Goal: Transaction & Acquisition: Purchase product/service

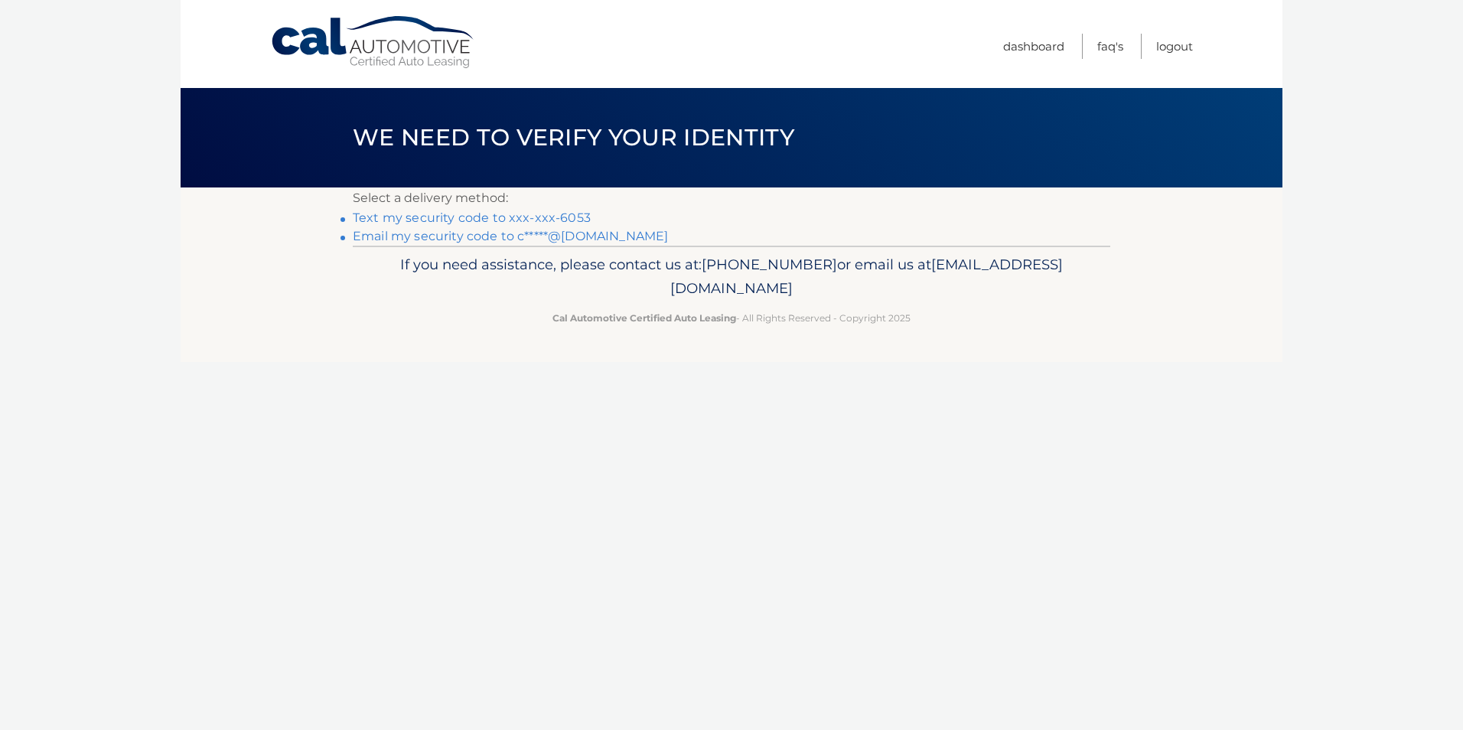
click at [558, 214] on link "Text my security code to xxx-xxx-6053" at bounding box center [472, 217] width 238 height 15
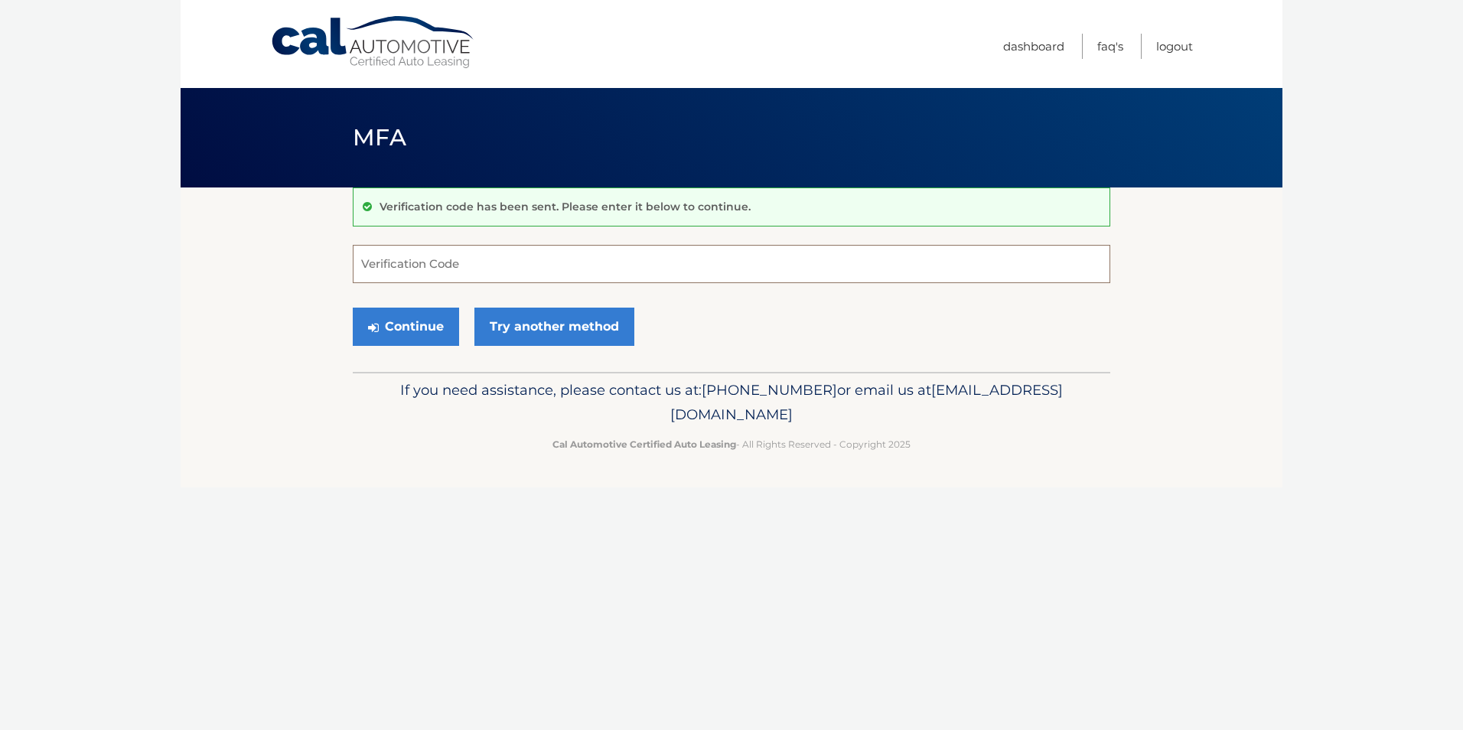
click at [380, 261] on input "Verification Code" at bounding box center [731, 264] width 757 height 38
type input "577997"
click at [353, 308] on button "Continue" at bounding box center [406, 327] width 106 height 38
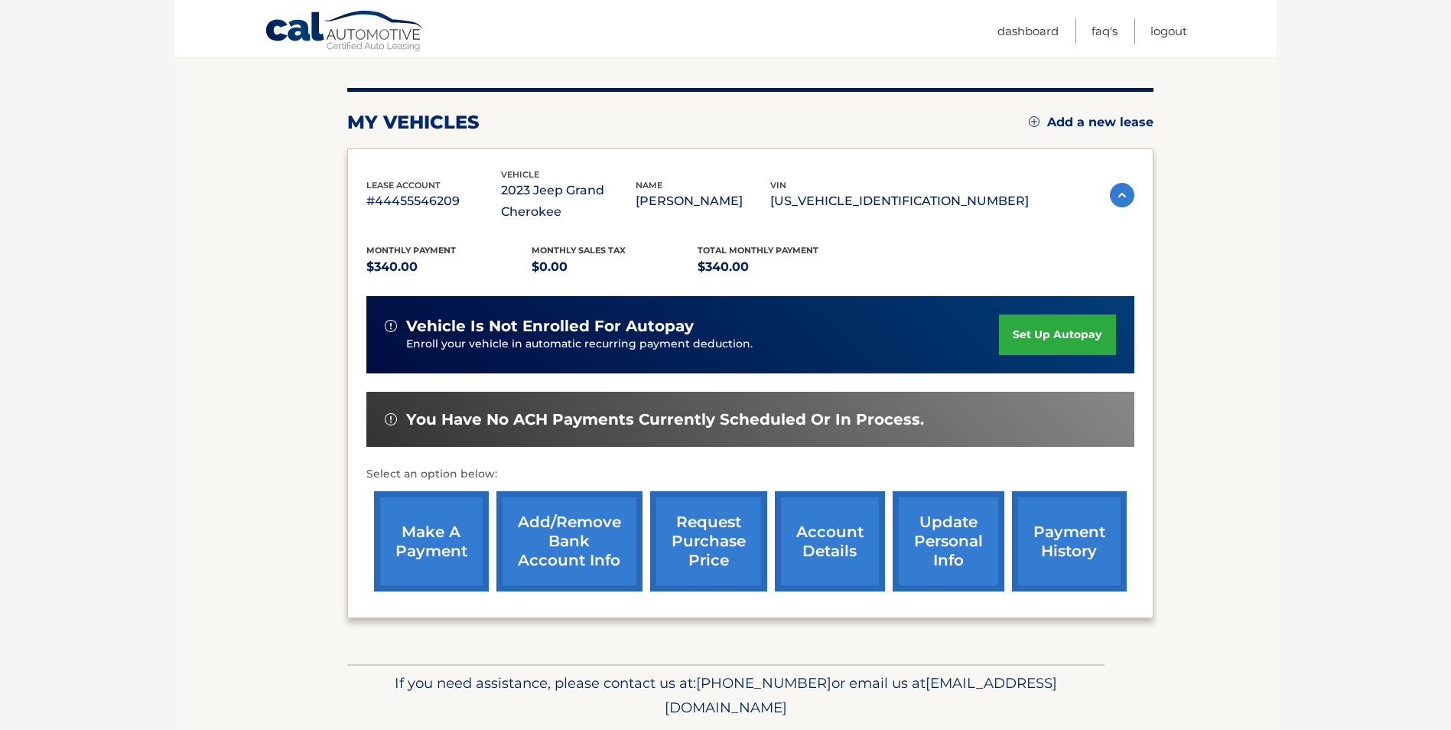
scroll to position [219, 0]
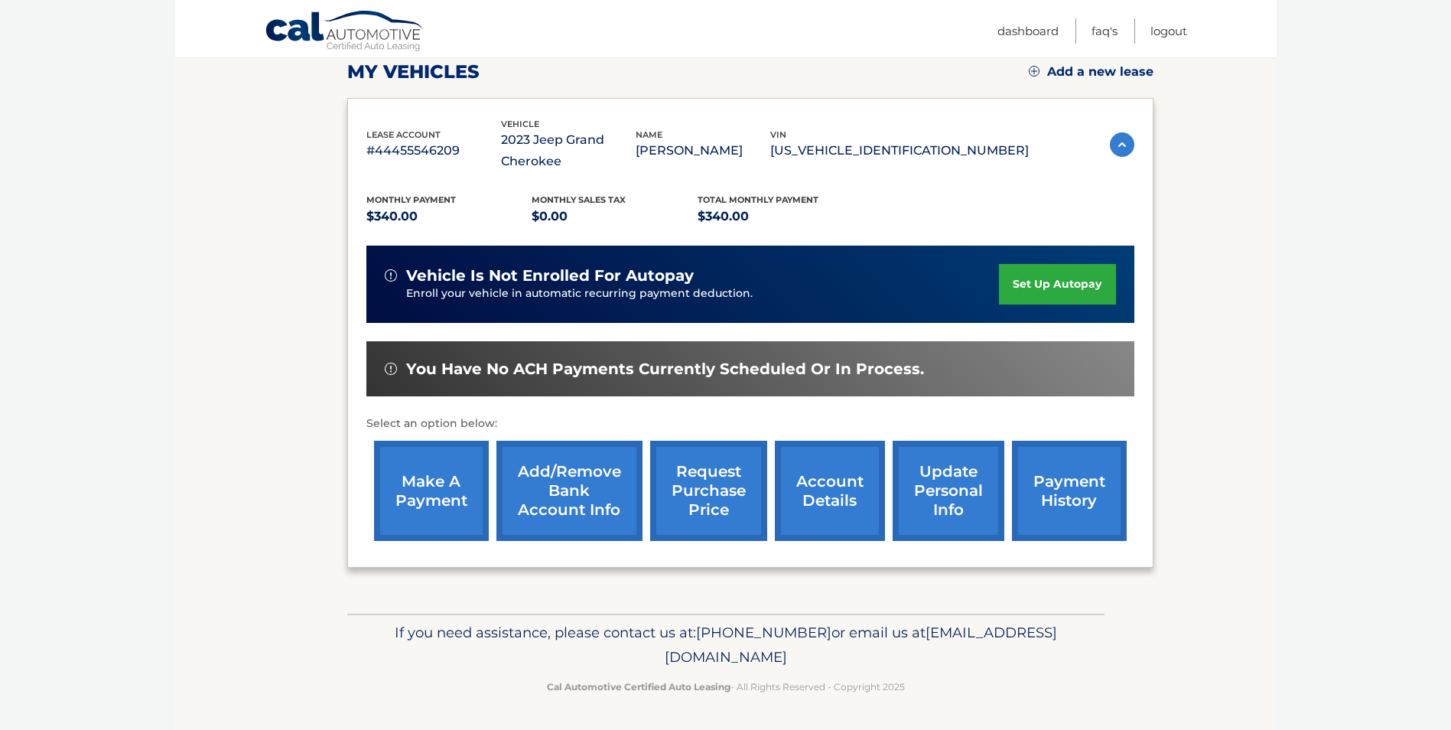
click at [429, 497] on link "make a payment" at bounding box center [431, 491] width 115 height 100
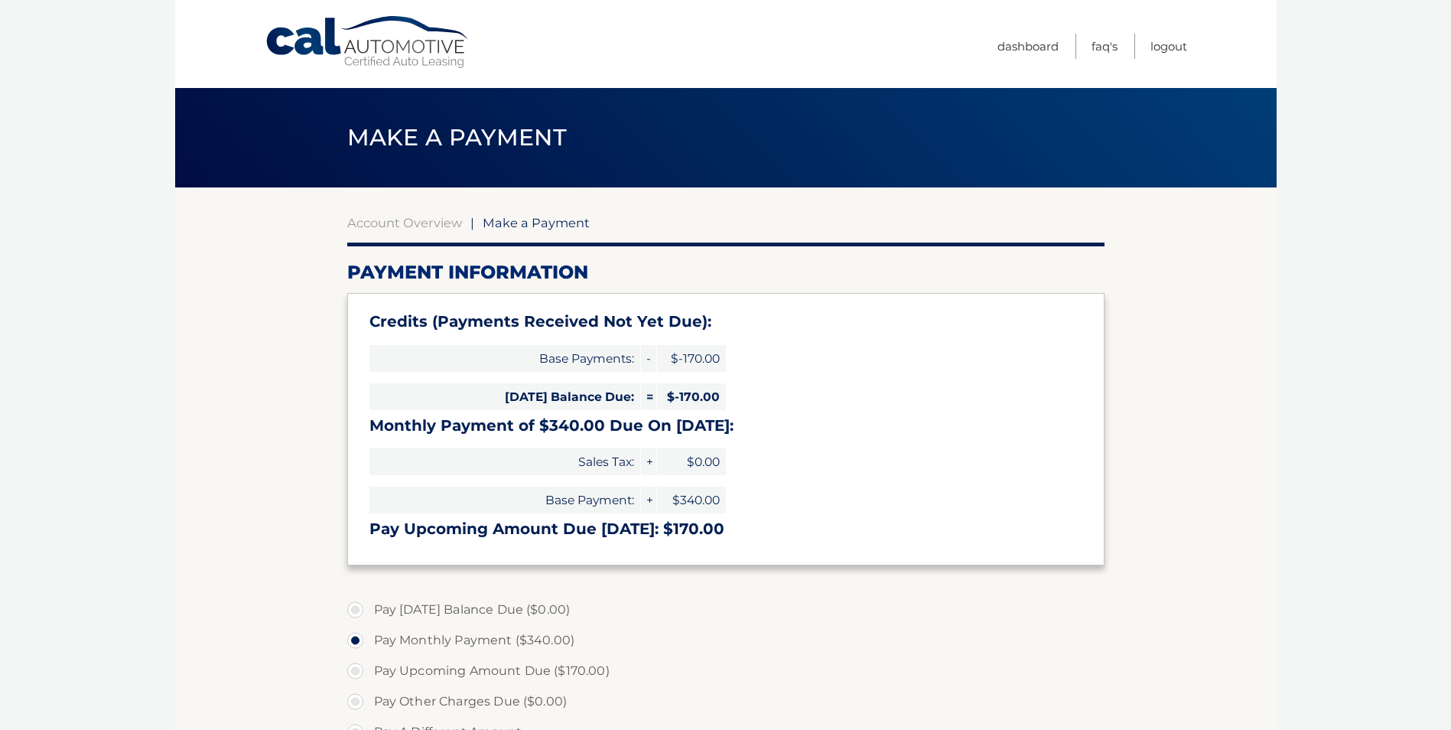
select select "YjY3ZDQzOTYtMjk1ZC00NzJmLTkyMjktMDQ4NjlkOTUxYmMz"
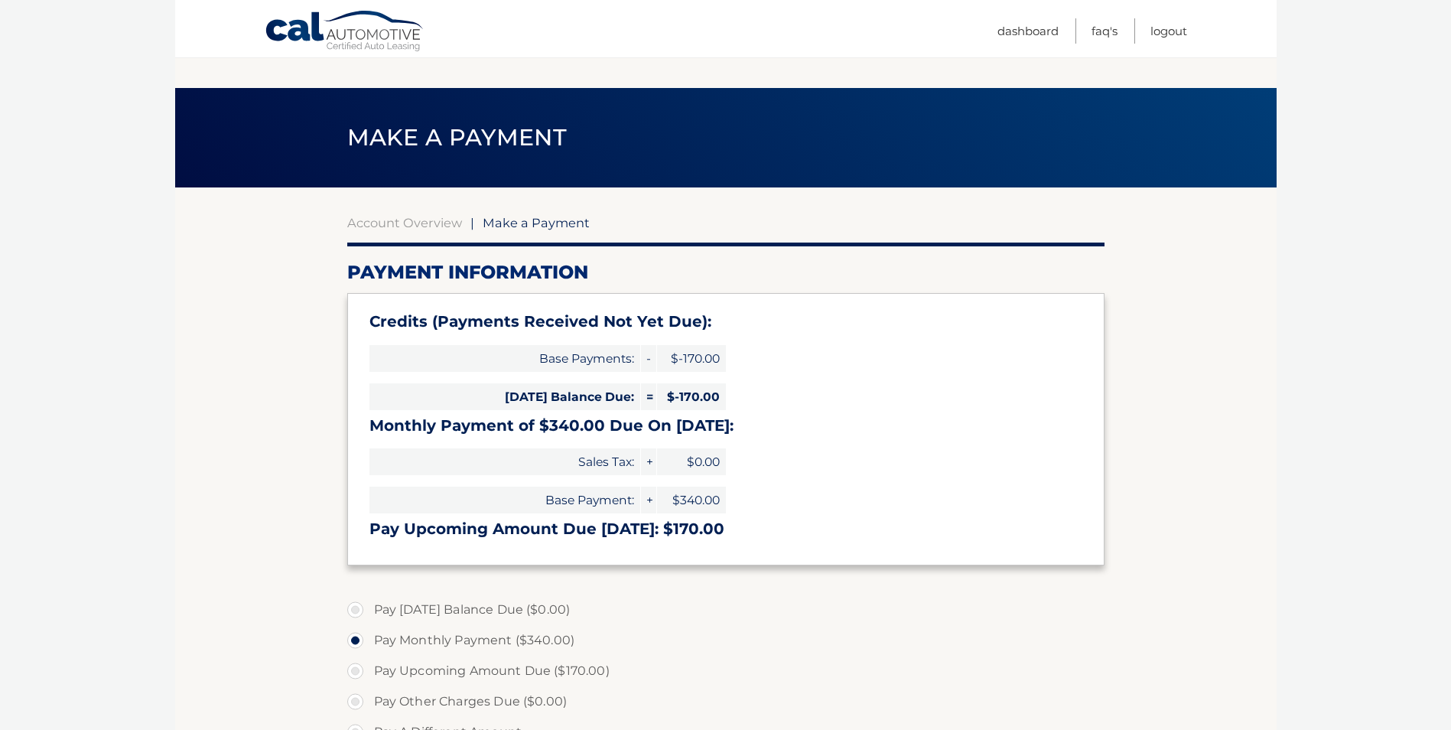
scroll to position [227, 0]
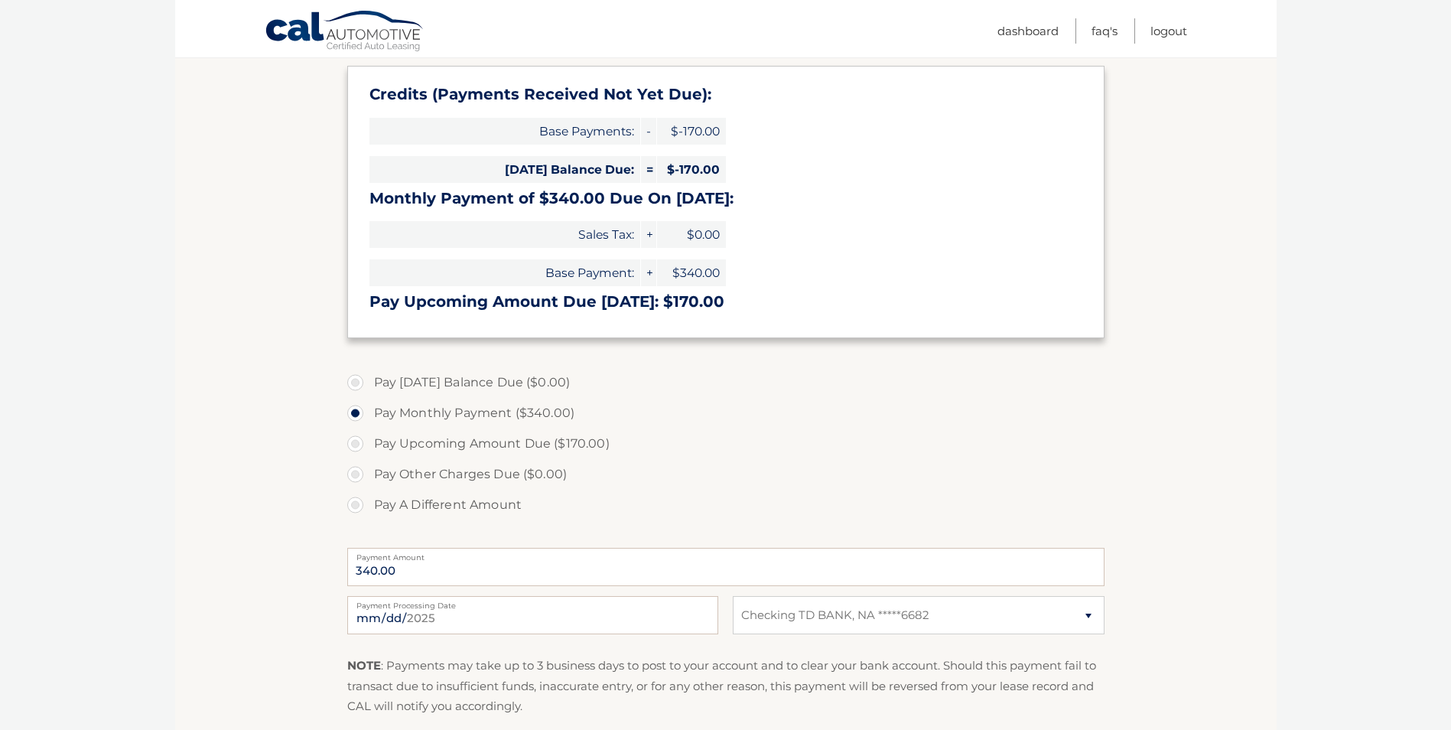
click at [357, 506] on label "Pay A Different Amount" at bounding box center [725, 505] width 757 height 31
click at [357, 506] on input "Pay A Different Amount" at bounding box center [360, 502] width 15 height 24
radio input "true"
type input "85.00"
click at [415, 617] on input "2025-09-03" at bounding box center [532, 615] width 371 height 38
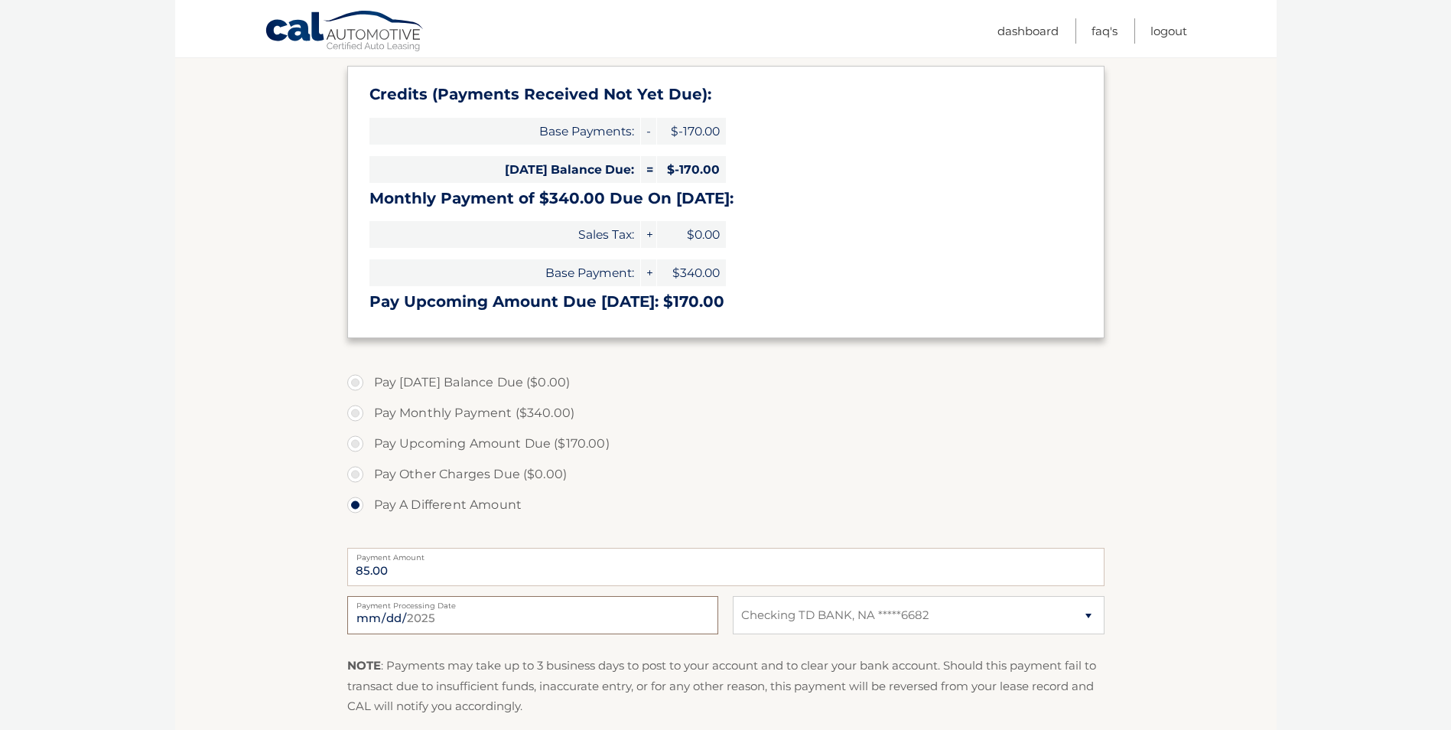
type input "2025-09-07"
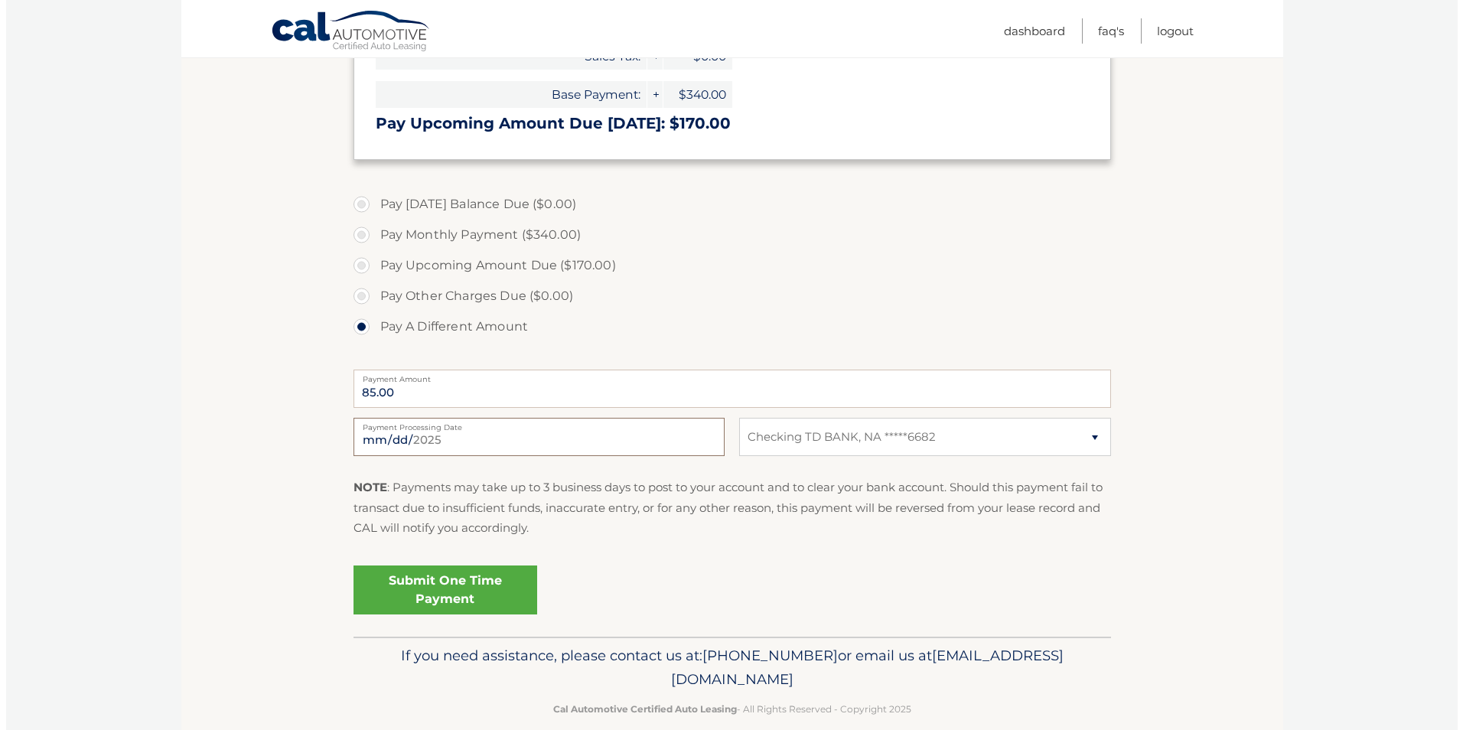
scroll to position [407, 0]
click at [461, 577] on link "Submit One Time Payment" at bounding box center [439, 588] width 184 height 49
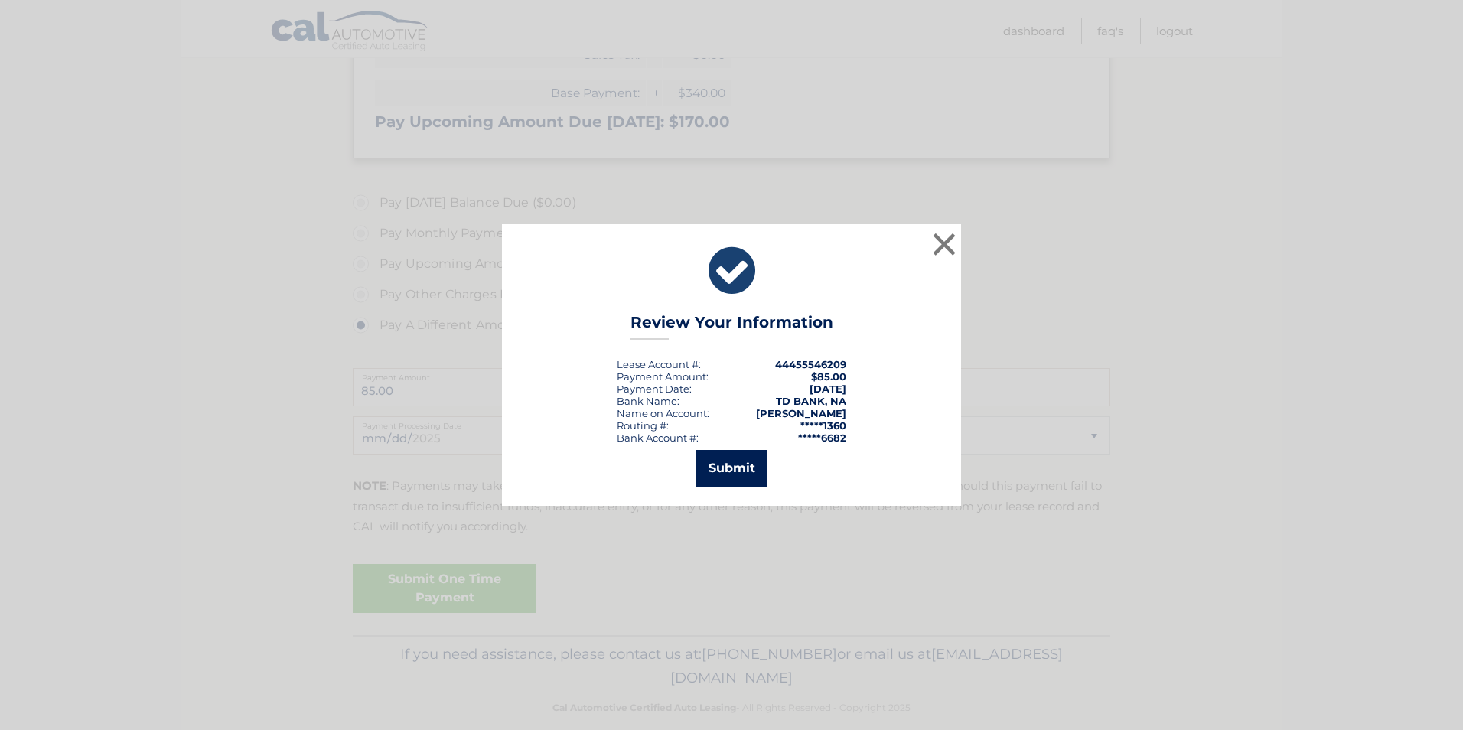
click at [724, 469] on button "Submit" at bounding box center [731, 468] width 71 height 37
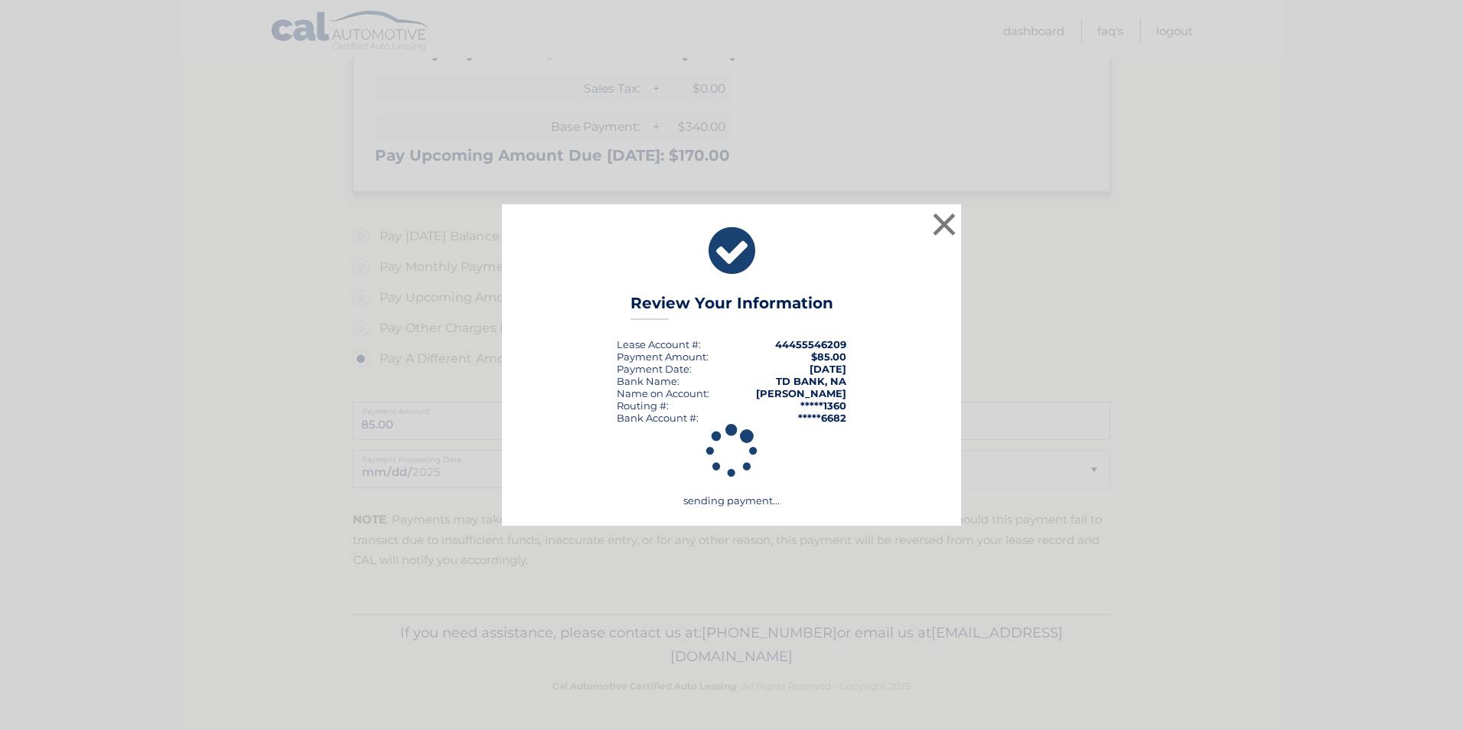
scroll to position [373, 0]
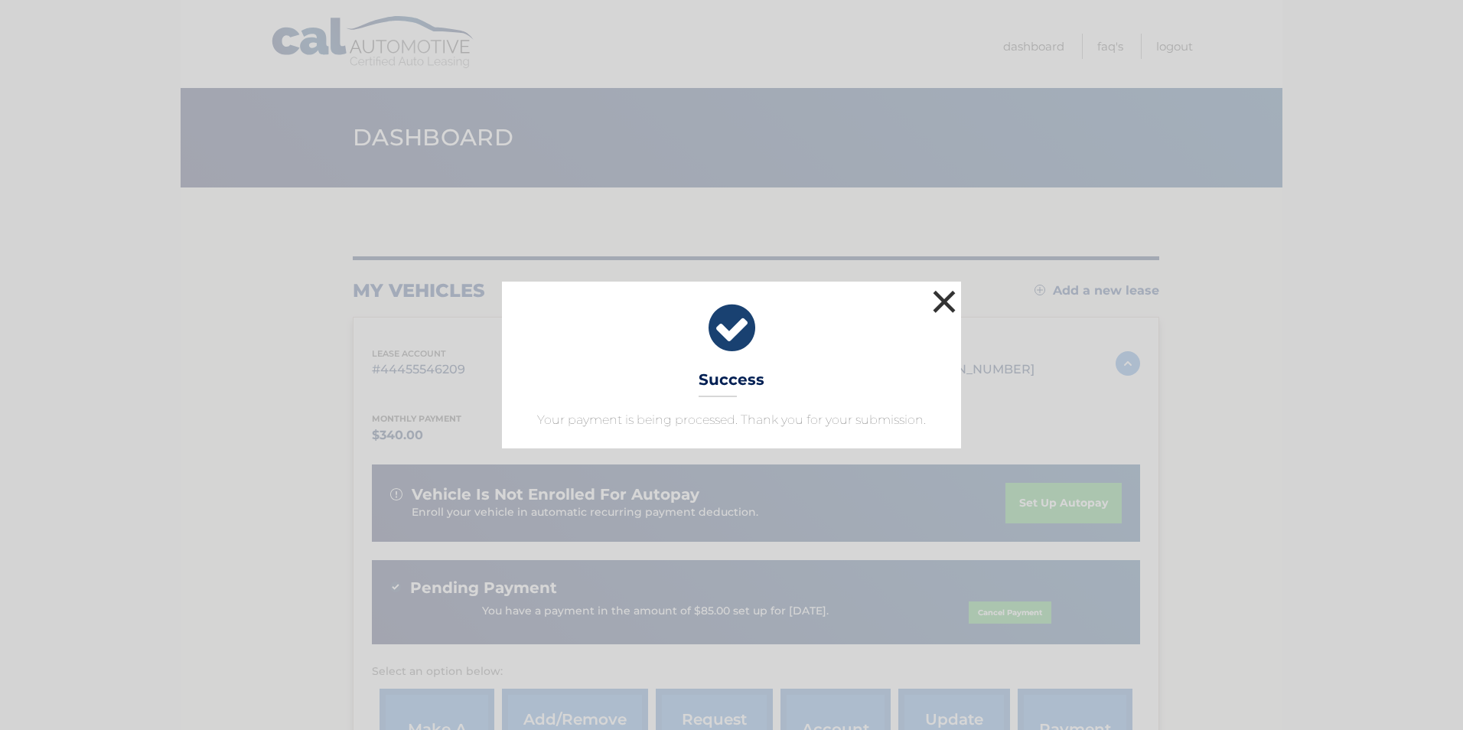
click at [946, 308] on button "×" at bounding box center [944, 301] width 31 height 31
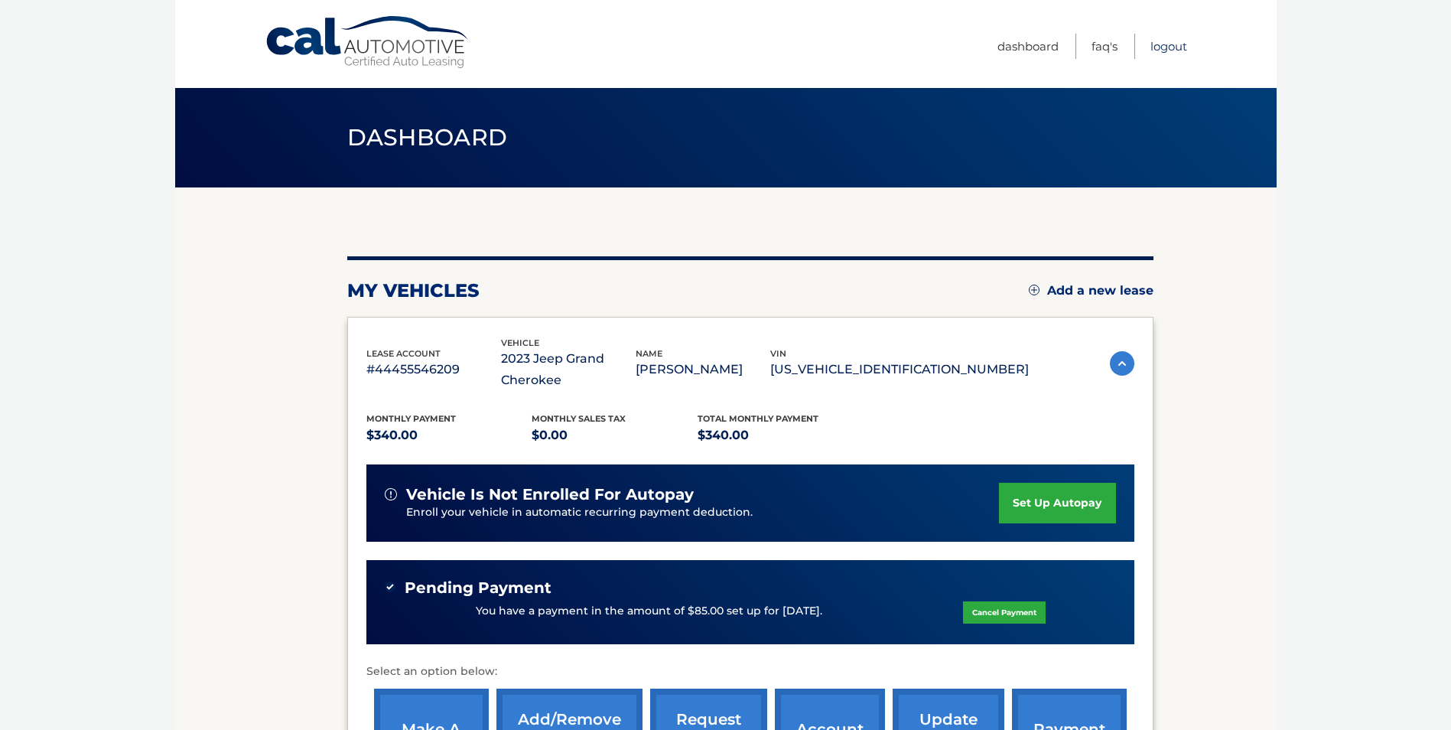
click at [1175, 48] on link "Logout" at bounding box center [1169, 46] width 37 height 25
